Goal: Task Accomplishment & Management: Manage account settings

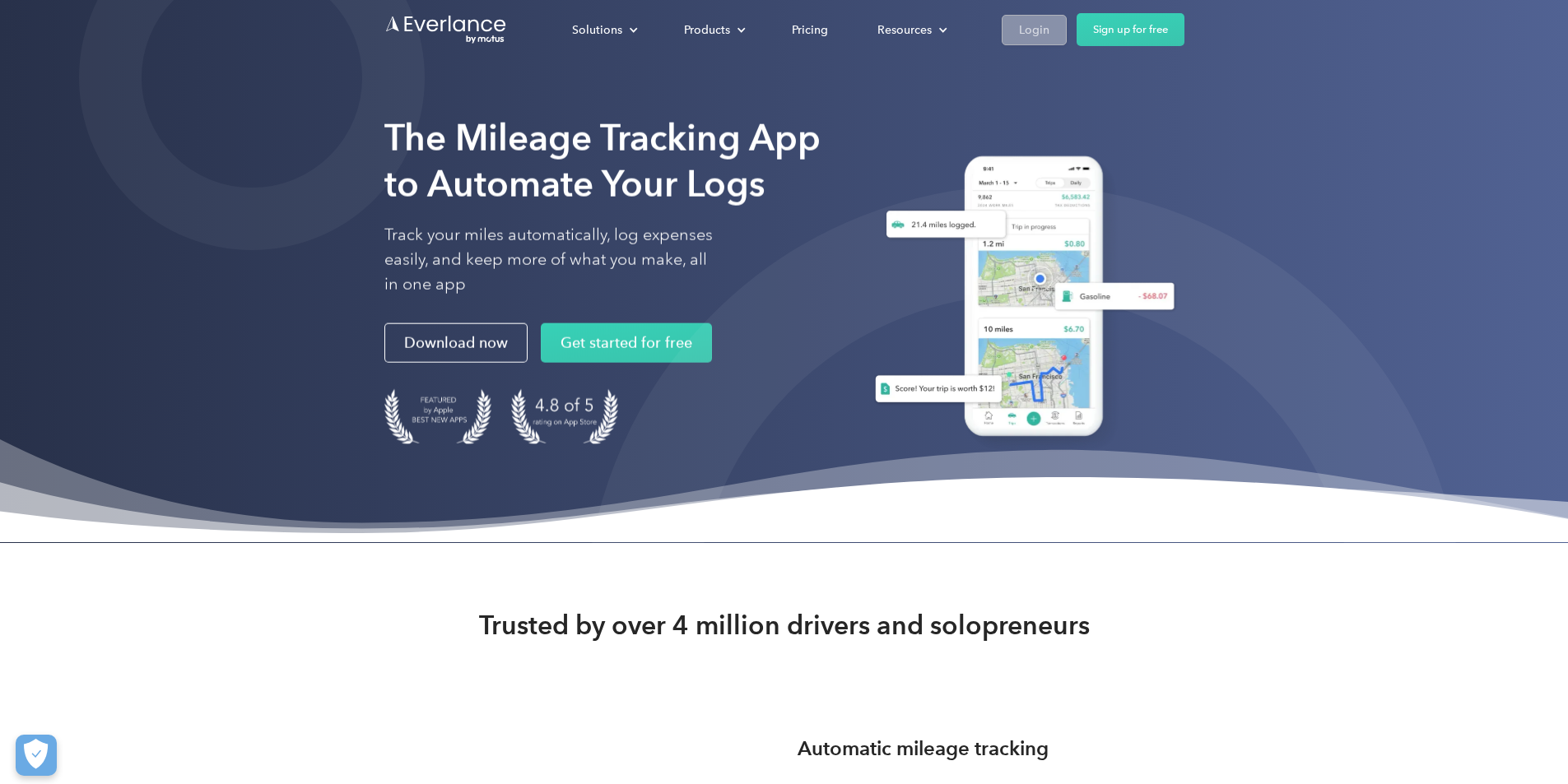
click at [1049, 32] on div "Login" at bounding box center [1034, 30] width 31 height 21
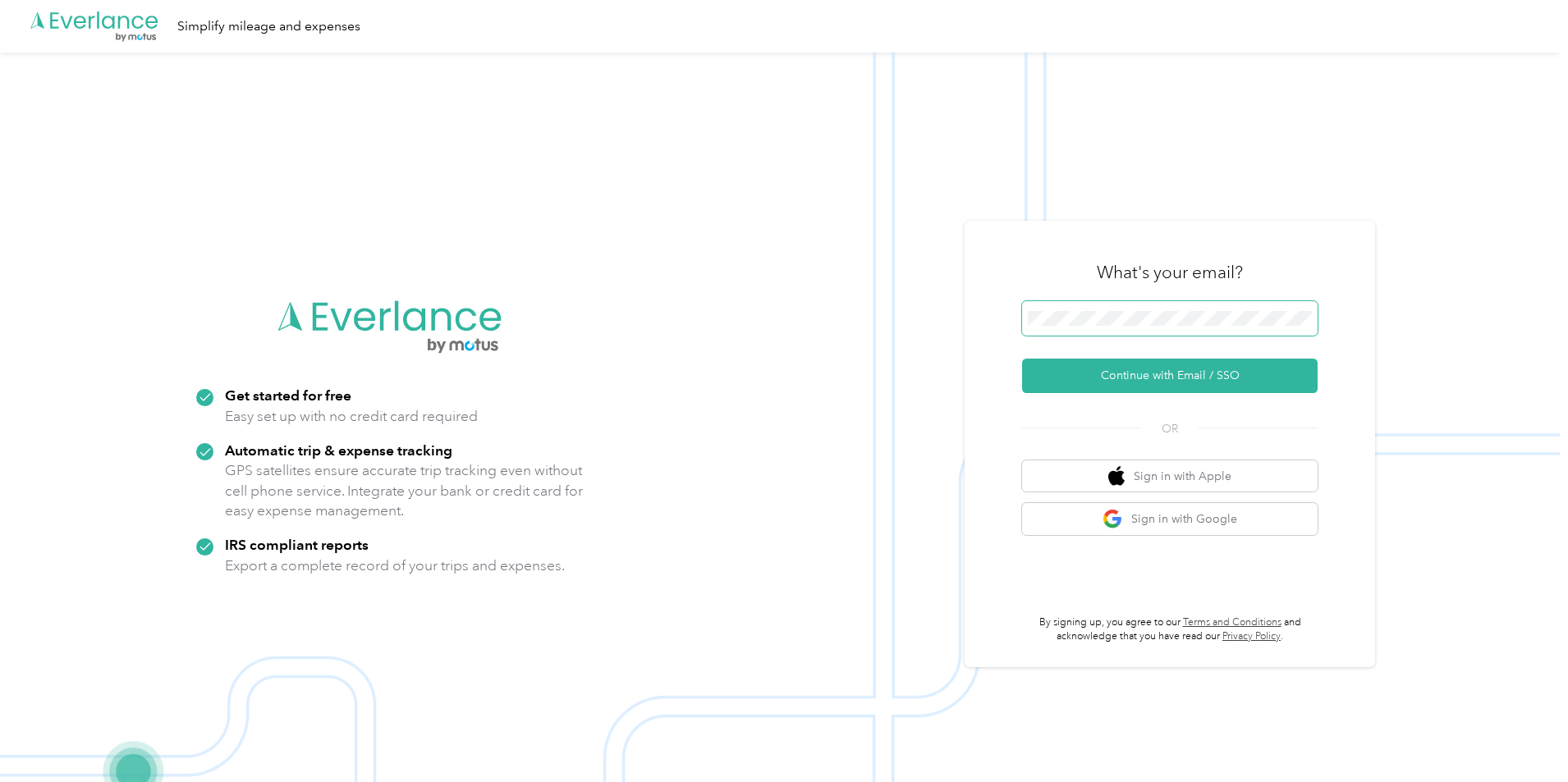
click at [1082, 326] on span at bounding box center [1170, 318] width 296 height 34
click at [1073, 326] on span at bounding box center [1170, 318] width 296 height 34
click at [1112, 378] on button "Continue with Email / SSO" at bounding box center [1170, 376] width 296 height 34
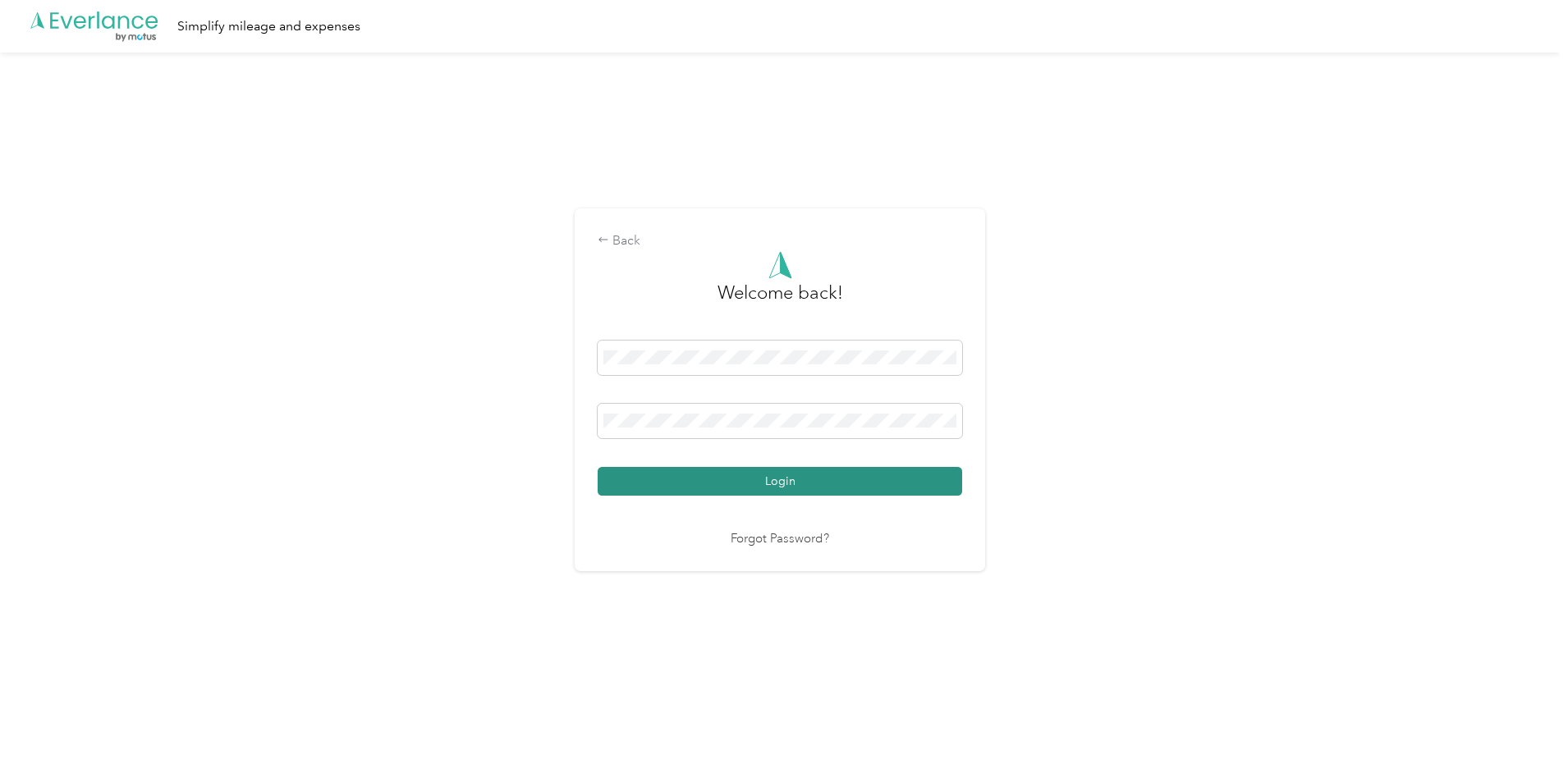
click at [736, 481] on button "Login" at bounding box center [780, 482] width 364 height 29
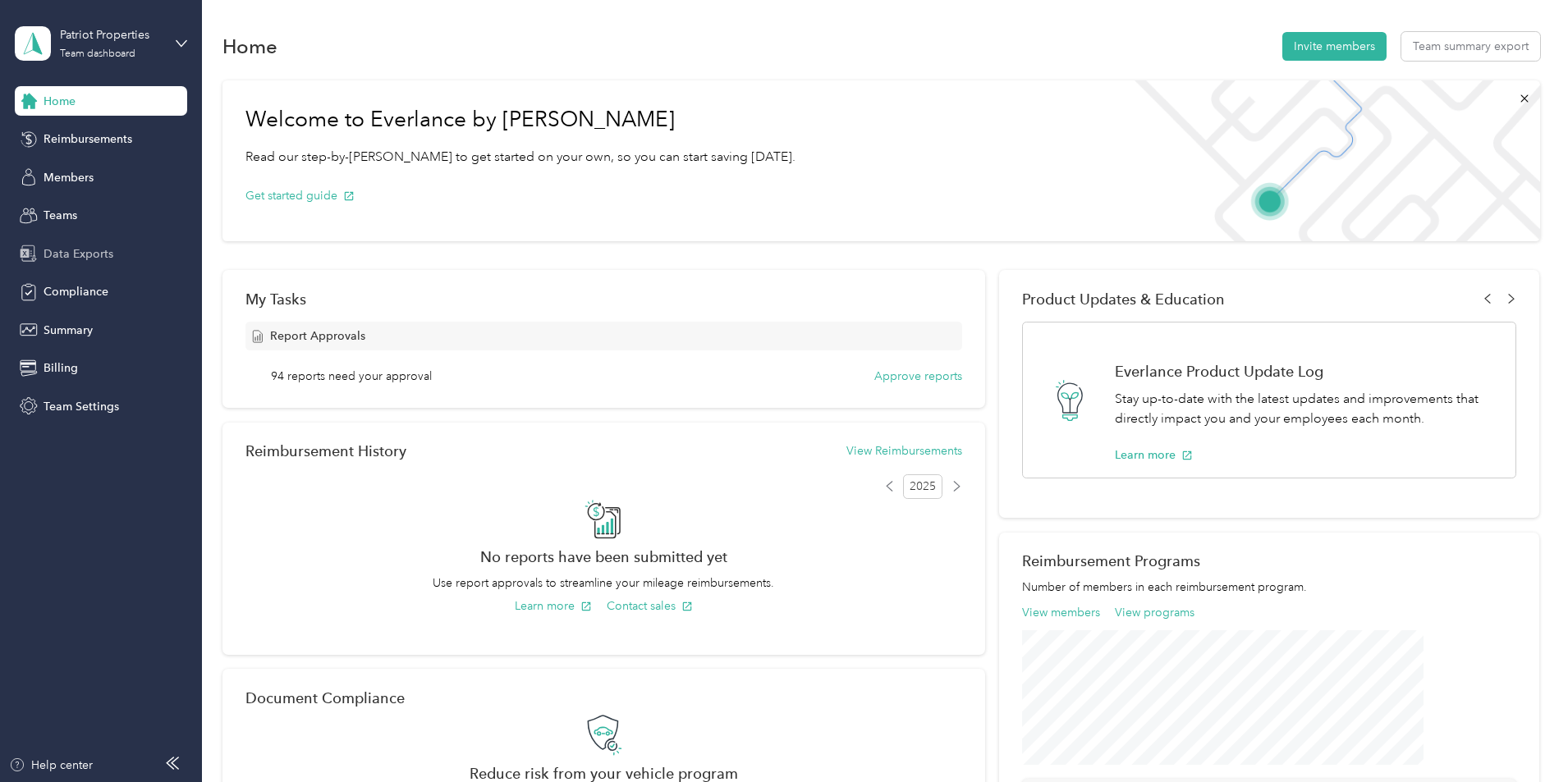
click at [126, 257] on div "Data Exports" at bounding box center [100, 253] width 172 height 30
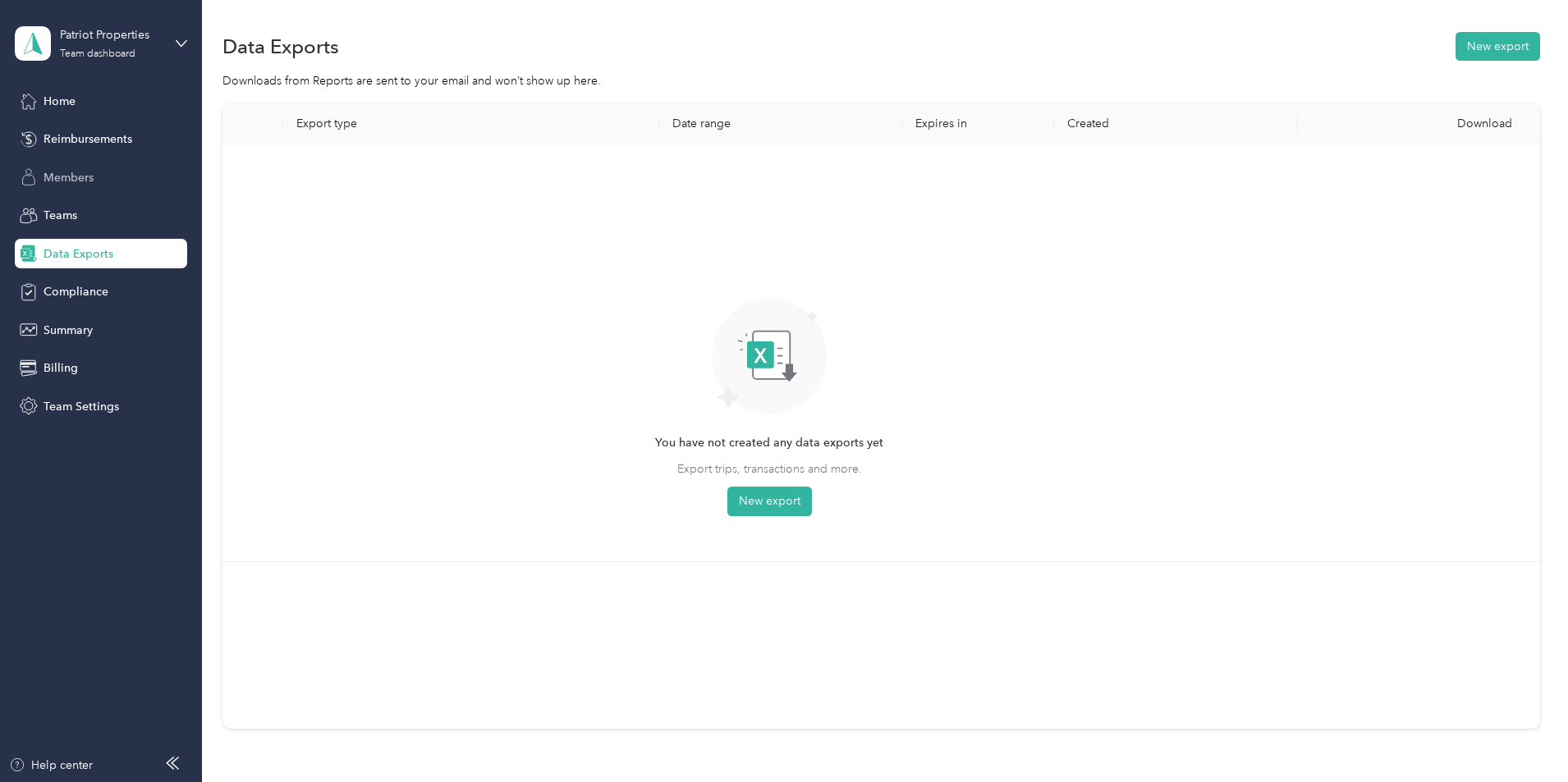
click at [84, 189] on div "Members" at bounding box center [100, 177] width 172 height 30
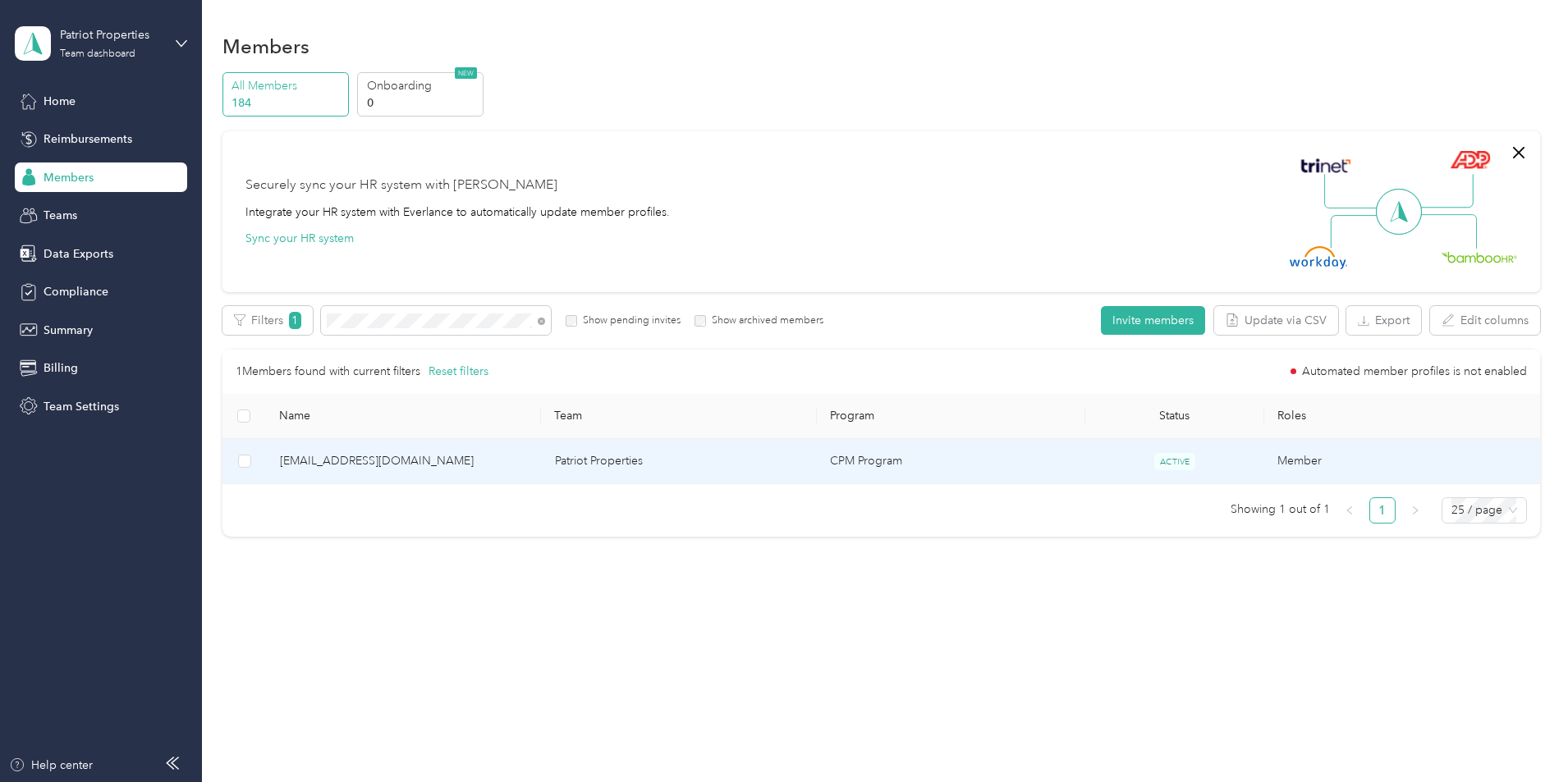
click at [529, 465] on span "[EMAIL_ADDRESS][DOMAIN_NAME]" at bounding box center [404, 461] width 249 height 18
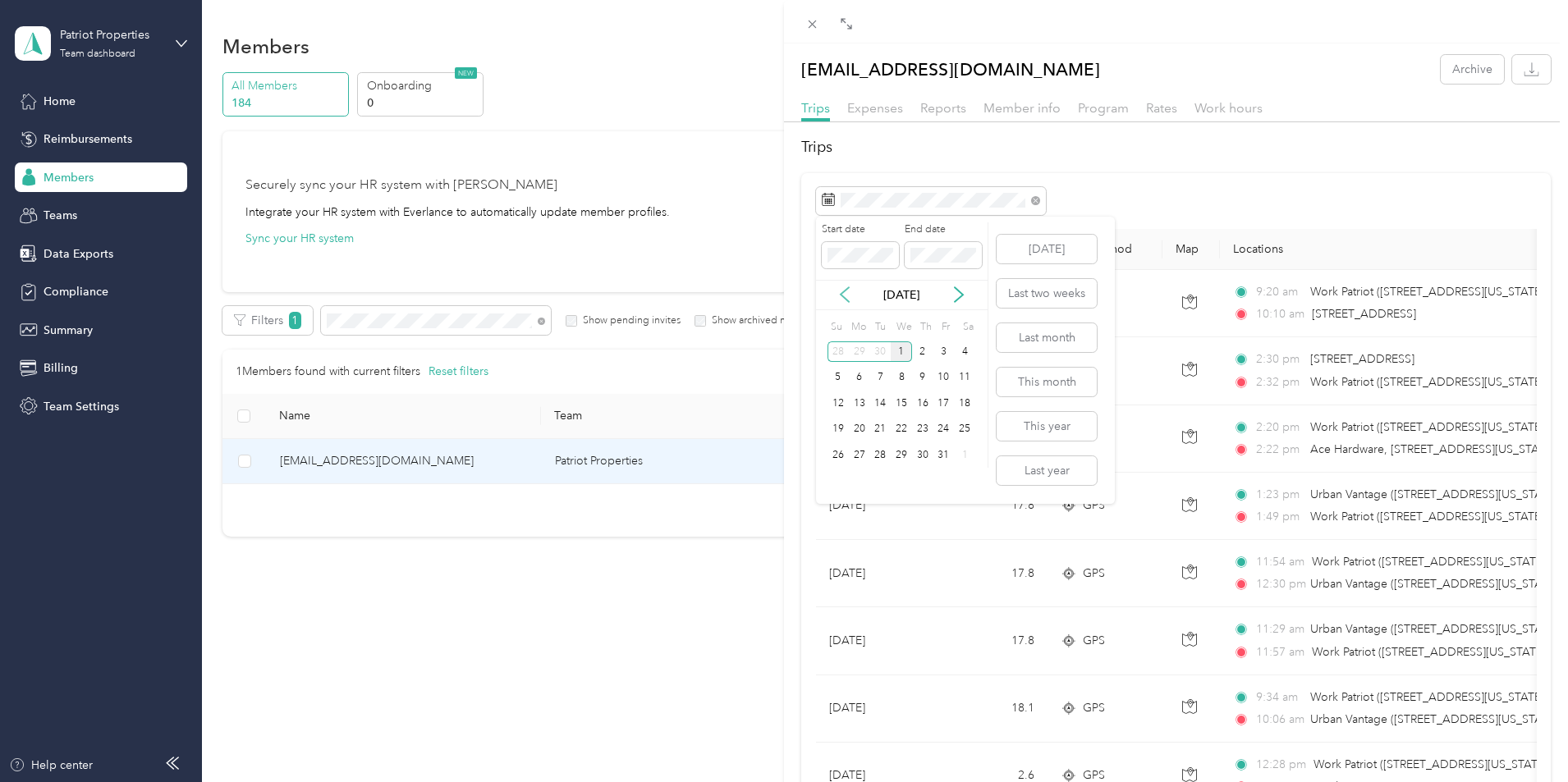
click at [845, 293] on icon at bounding box center [844, 295] width 16 height 16
click at [878, 435] on div "23" at bounding box center [881, 429] width 22 height 21
